Goal: Transaction & Acquisition: Purchase product/service

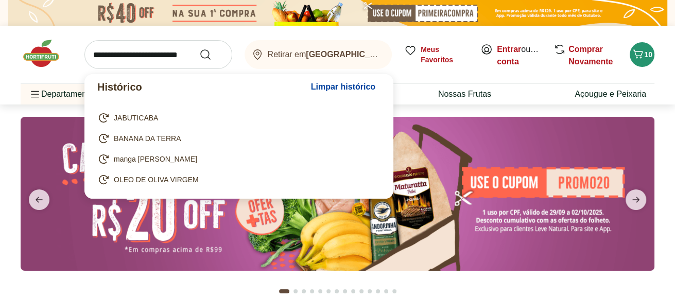
click at [131, 57] on input "search" at bounding box center [158, 54] width 148 height 29
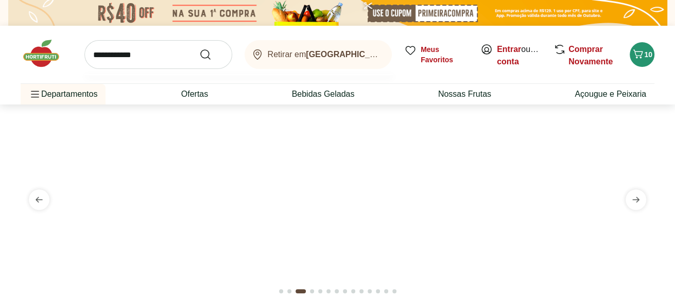
type input "**********"
click at [199, 48] on button "Submit Search" at bounding box center [211, 54] width 25 height 12
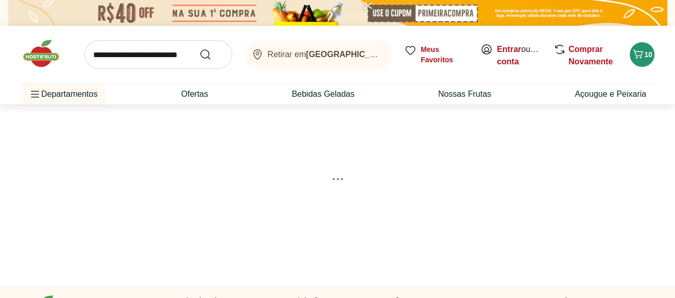
select select "**********"
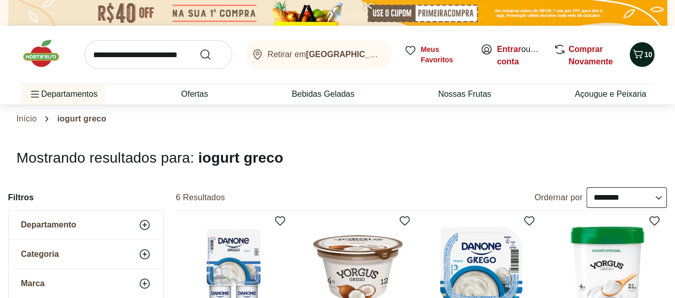
click at [643, 62] on div "10" at bounding box center [642, 54] width 8 height 16
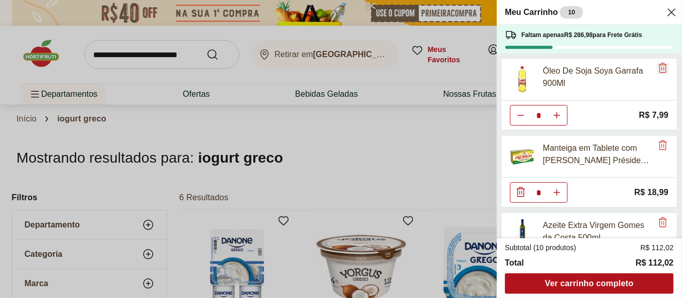
click at [659, 66] on icon "Remove" at bounding box center [663, 68] width 12 height 12
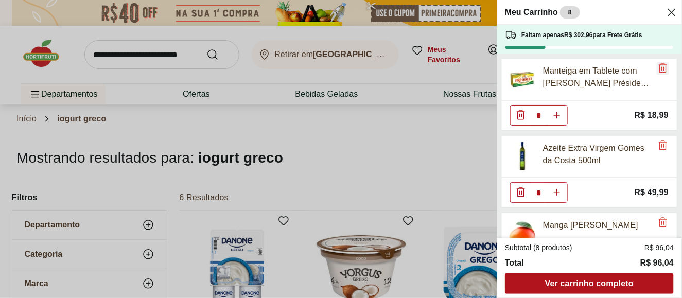
click at [662, 70] on icon "Remove" at bounding box center [663, 68] width 12 height 12
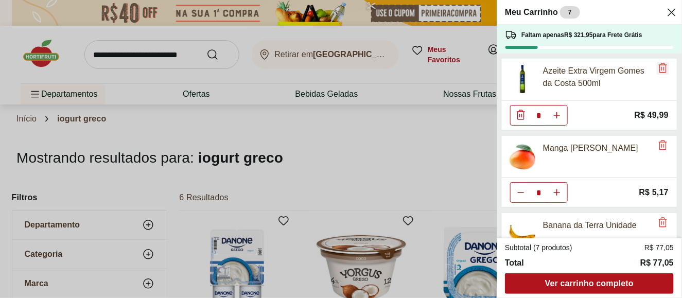
click at [660, 72] on icon "Remove" at bounding box center [663, 68] width 12 height 12
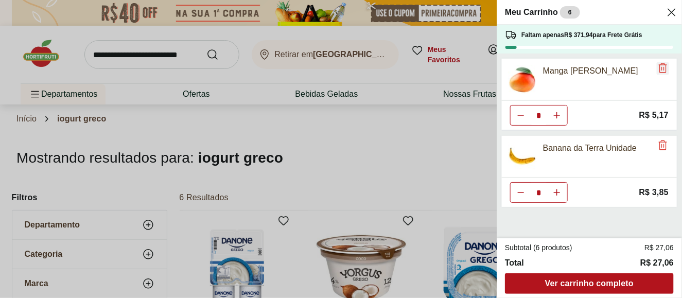
click at [658, 71] on icon "Remove" at bounding box center [663, 68] width 12 height 12
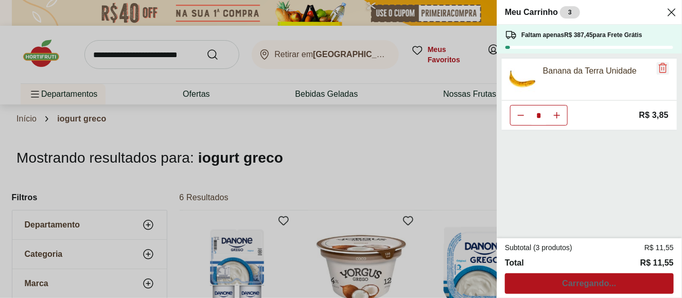
click at [659, 71] on icon "Remove" at bounding box center [663, 68] width 12 height 12
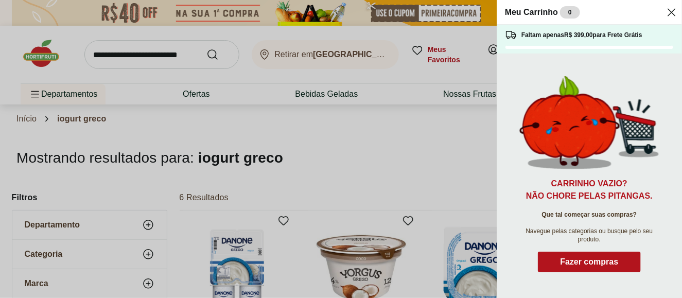
click at [670, 12] on icon "Close" at bounding box center [672, 12] width 12 height 12
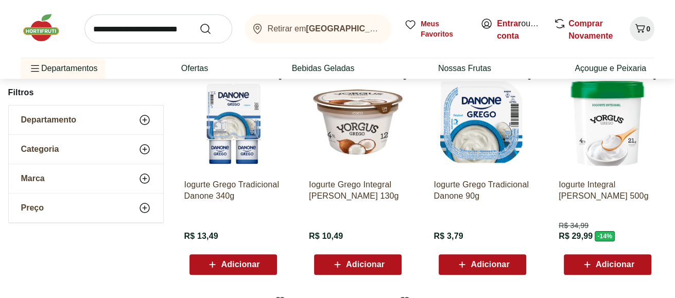
scroll to position [184, 0]
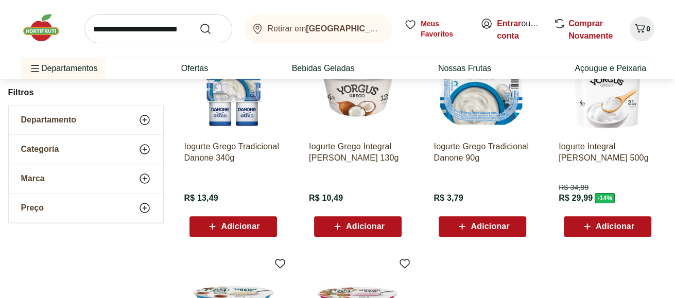
click at [498, 227] on span "Adicionar" at bounding box center [490, 226] width 39 height 8
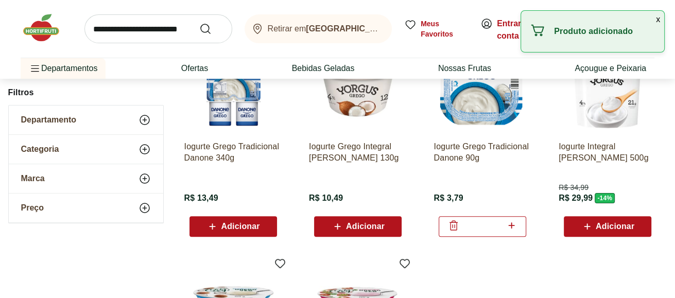
click at [510, 225] on icon at bounding box center [511, 225] width 6 height 6
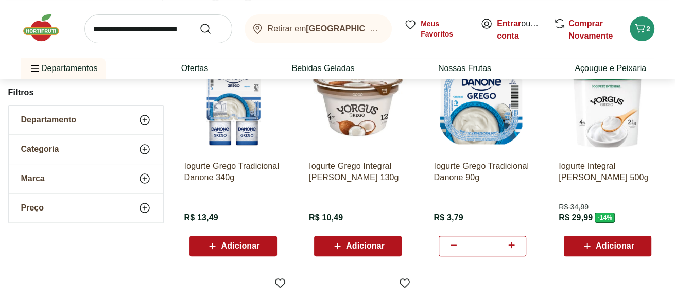
scroll to position [186, 0]
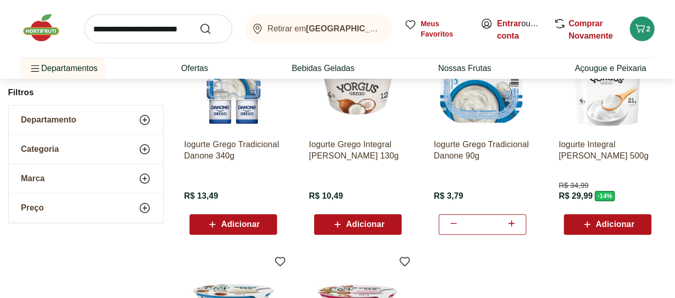
click at [511, 221] on icon at bounding box center [511, 223] width 6 height 6
type input "*"
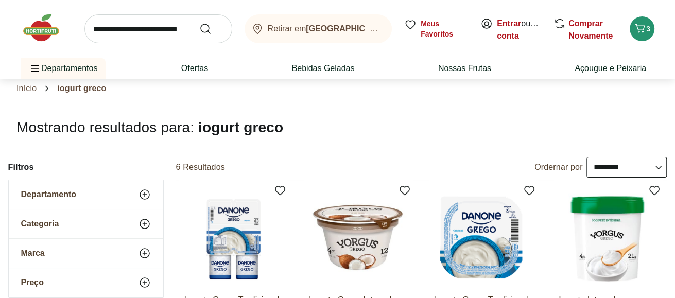
scroll to position [0, 0]
